Goal: Communication & Community: Answer question/provide support

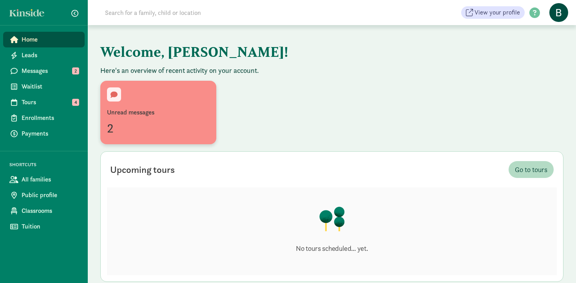
click at [136, 116] on div "Unread messages" at bounding box center [158, 112] width 103 height 9
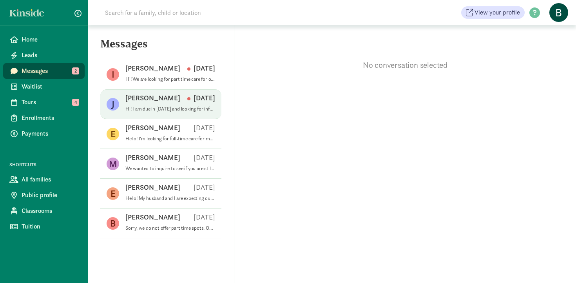
click at [143, 105] on div "[PERSON_NAME] [DATE]" at bounding box center [170, 99] width 90 height 13
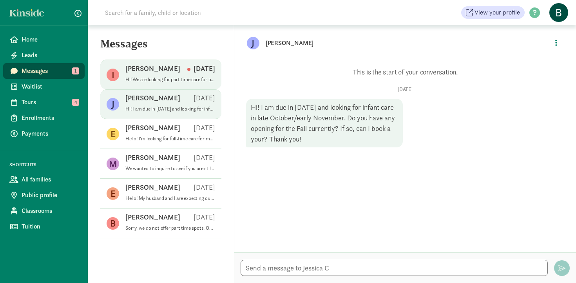
click at [152, 78] on p "Hi! We are looking for part time care for our almost [DEMOGRAPHIC_DATA] son, an…" at bounding box center [170, 79] width 90 height 6
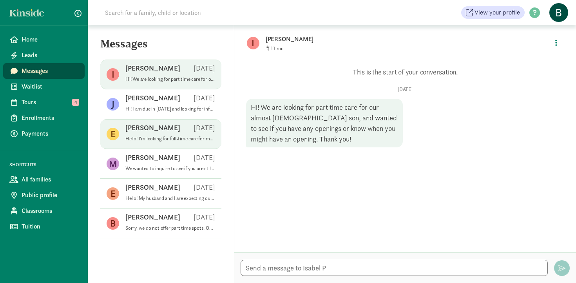
click at [153, 135] on div "[PERSON_NAME] [DATE]" at bounding box center [170, 129] width 90 height 13
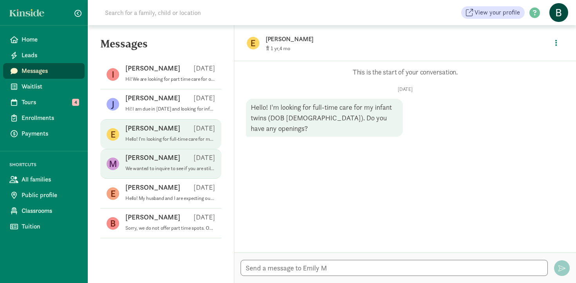
click at [142, 164] on div "[PERSON_NAME] K [DATE]" at bounding box center [170, 159] width 90 height 13
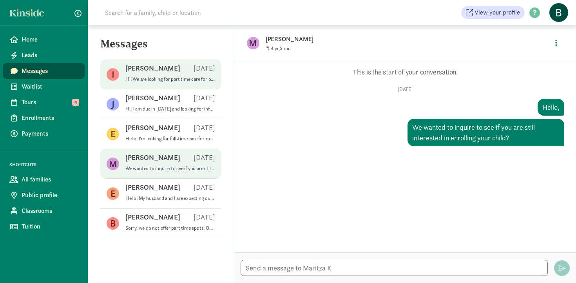
click at [163, 75] on div "Isabel P Aug 04" at bounding box center [170, 70] width 90 height 13
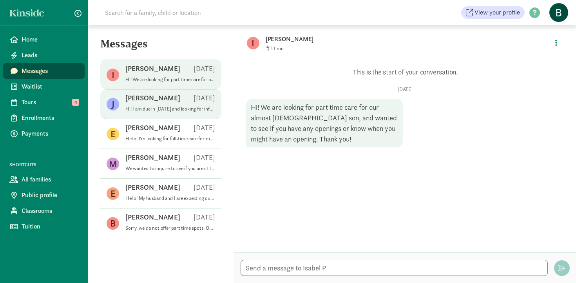
click at [149, 97] on p "Jessica C" at bounding box center [152, 97] width 55 height 9
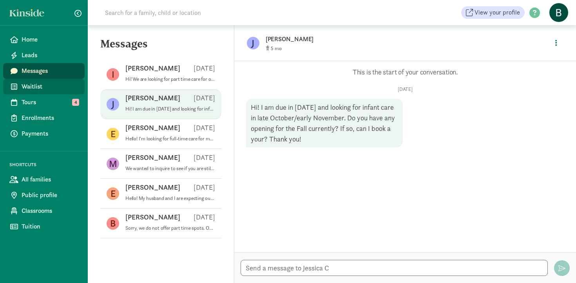
click at [35, 83] on span "Waitlist" at bounding box center [50, 86] width 57 height 9
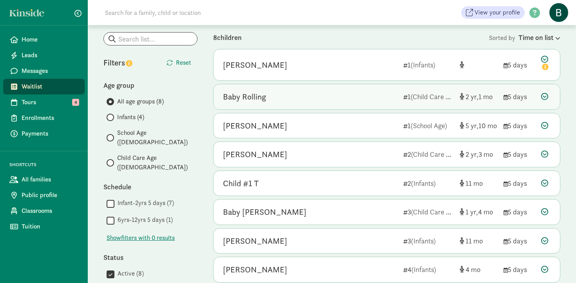
scroll to position [44, 0]
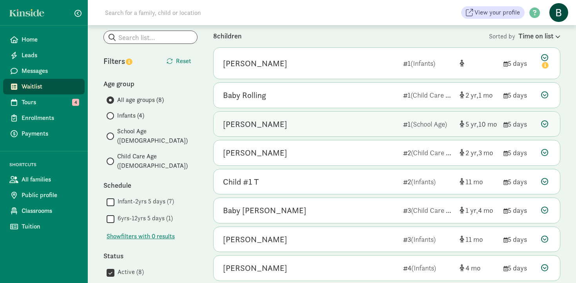
click at [260, 124] on div "[PERSON_NAME]" at bounding box center [255, 124] width 64 height 13
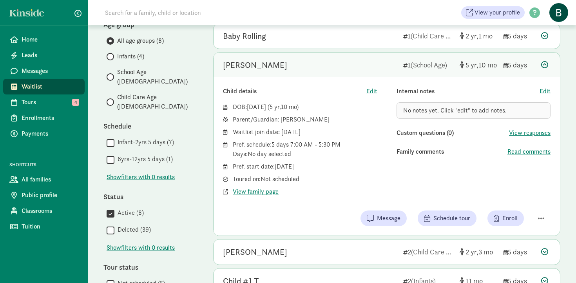
scroll to position [100, 0]
